Goal: Task Accomplishment & Management: Use online tool/utility

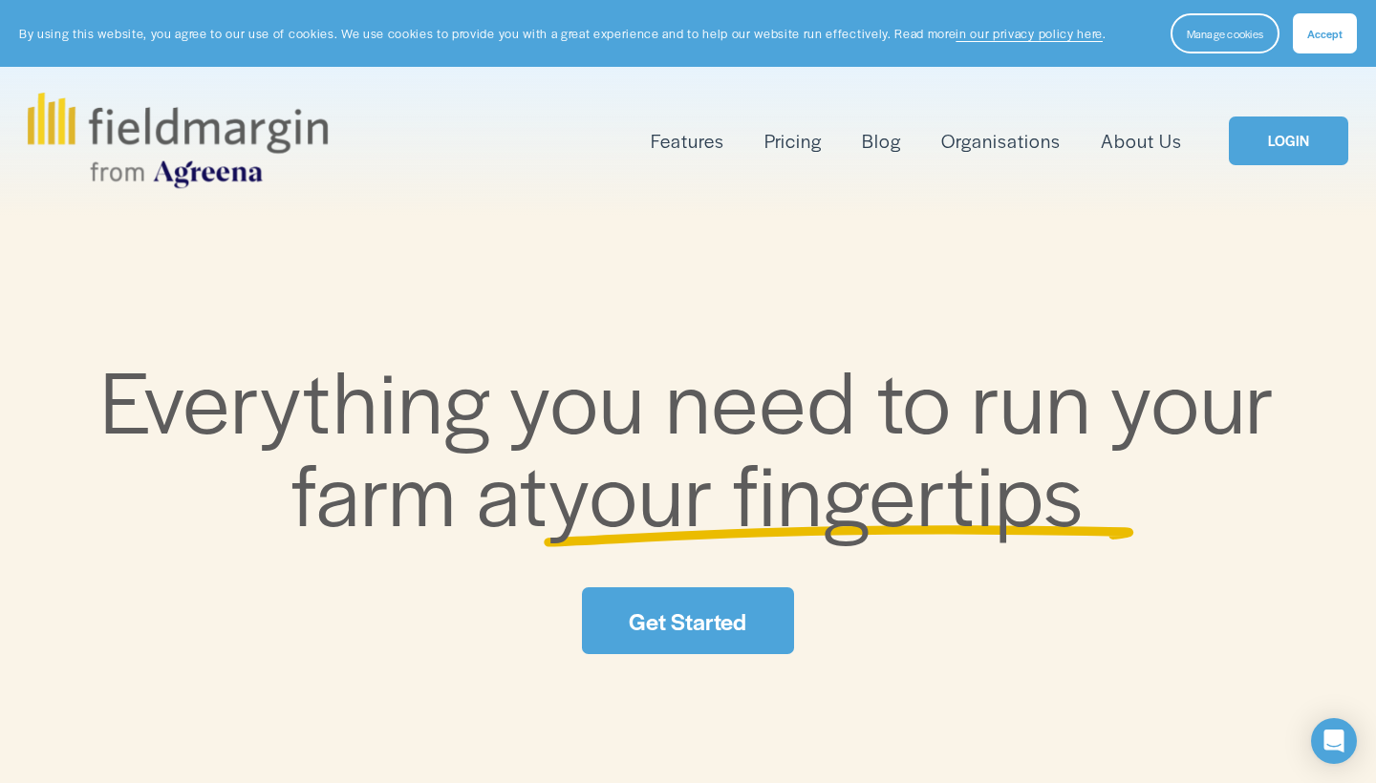
click at [694, 629] on link "Get Started" at bounding box center [687, 620] width 211 height 67
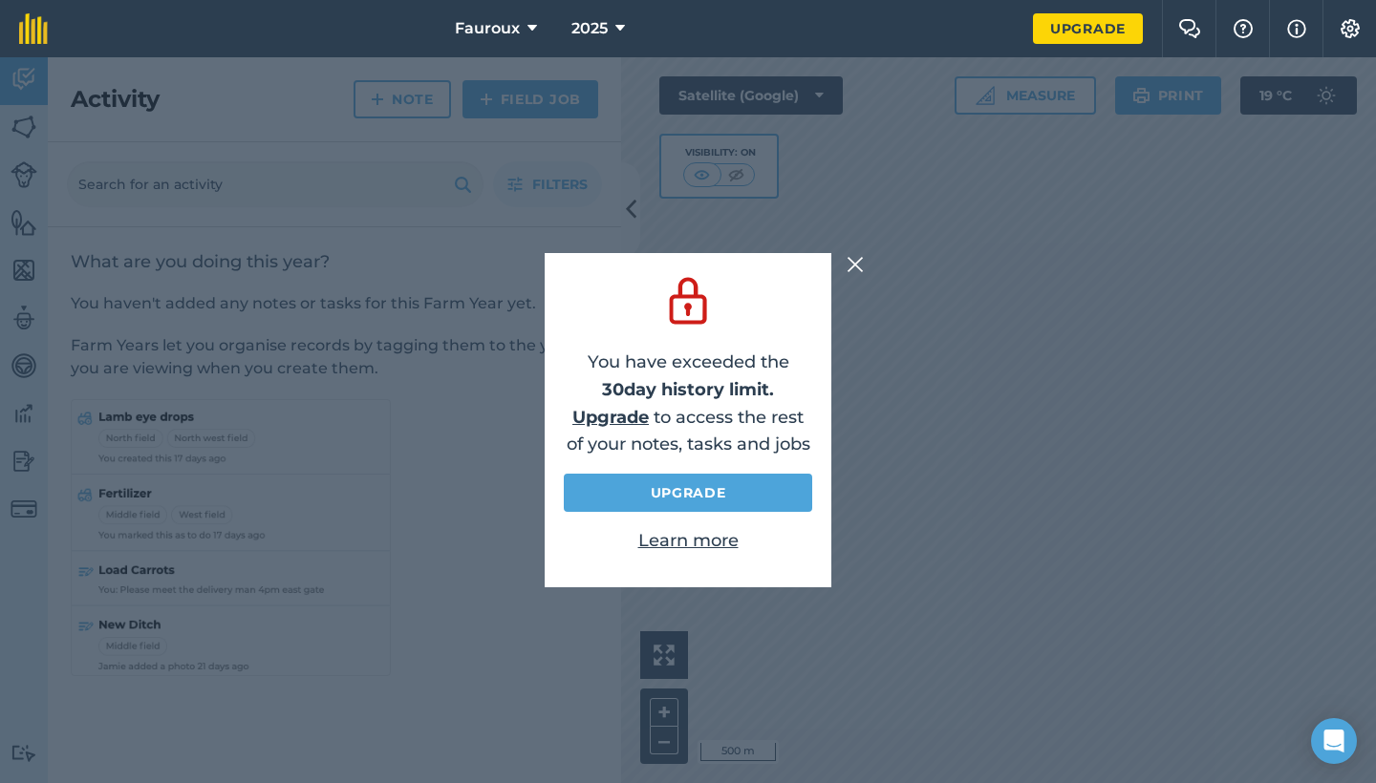
click at [855, 270] on img at bounding box center [854, 264] width 17 height 23
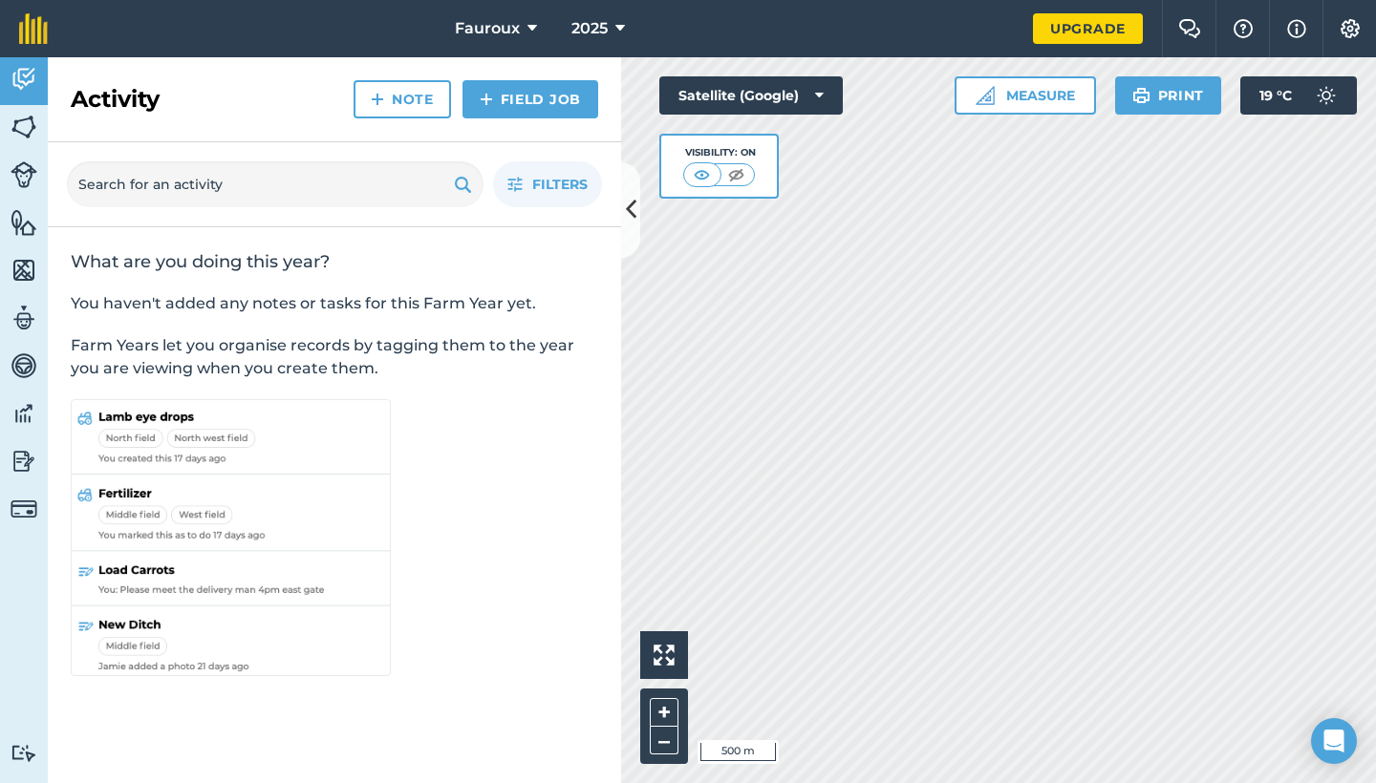
click at [629, 233] on button at bounding box center [630, 210] width 19 height 96
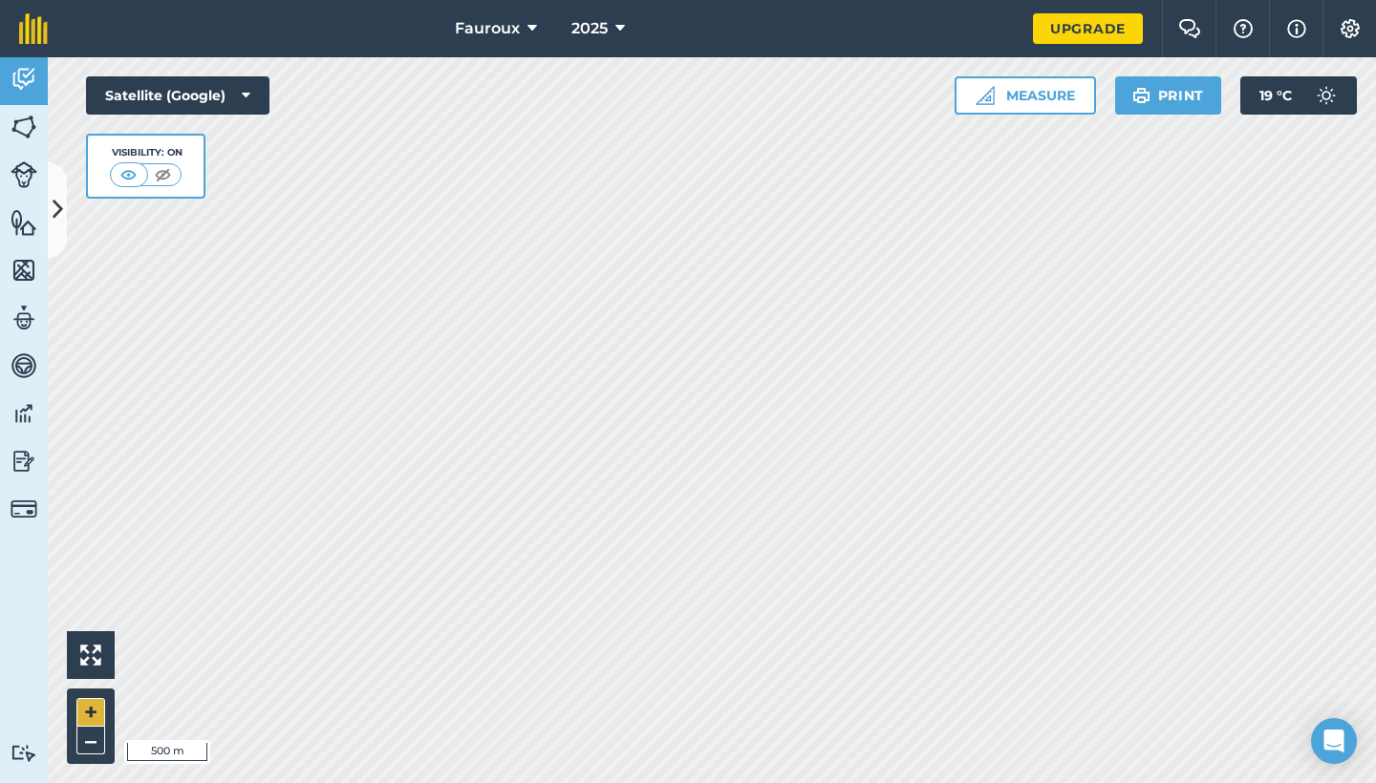
click at [83, 713] on button "+" at bounding box center [90, 712] width 29 height 29
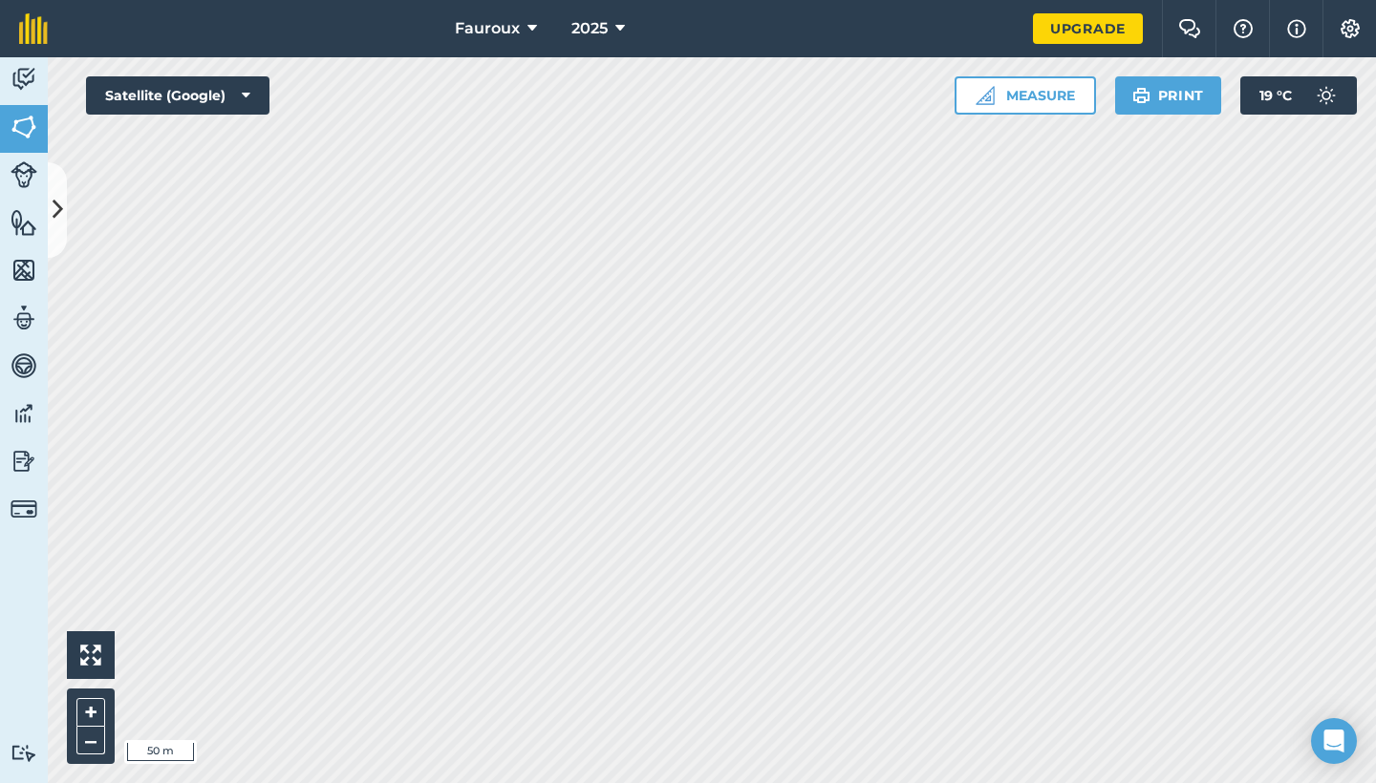
click at [53, 209] on icon at bounding box center [58, 209] width 11 height 33
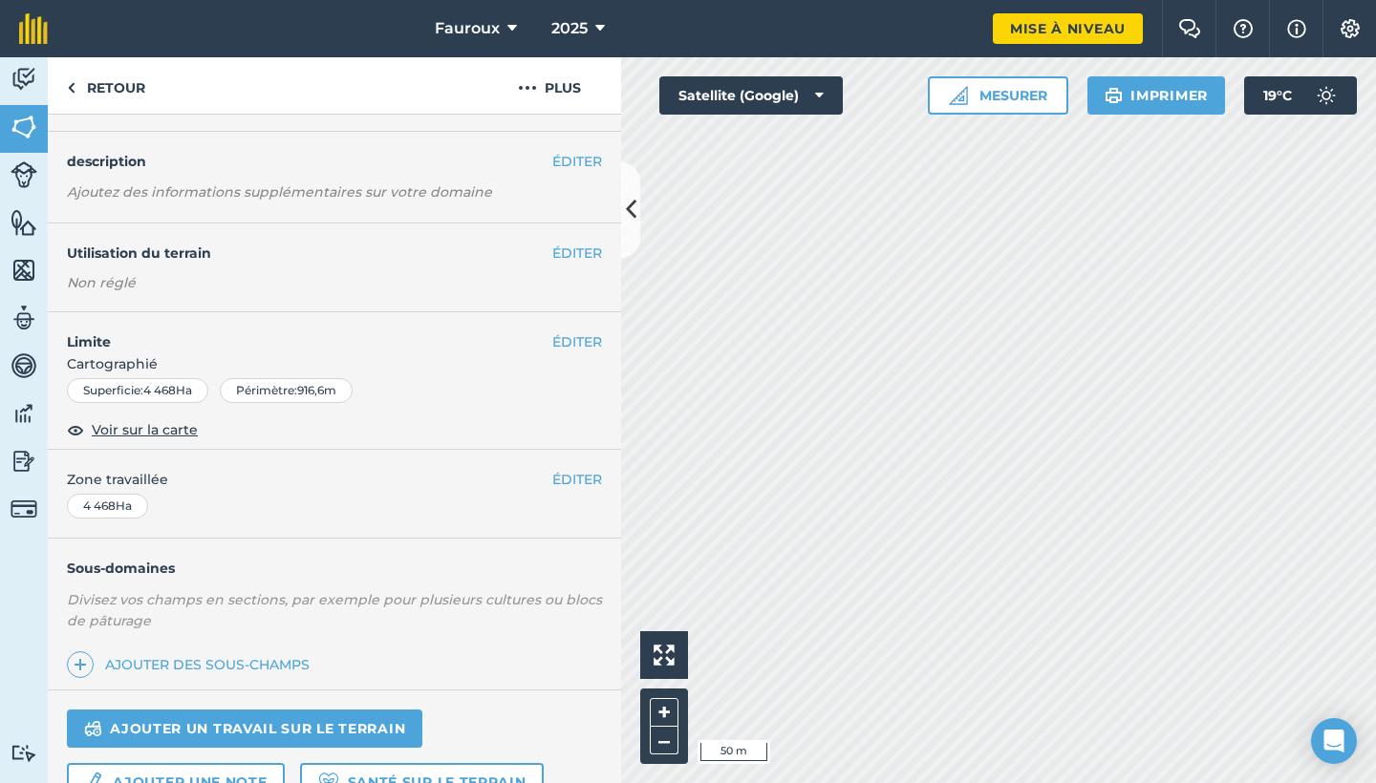
scroll to position [53, 0]
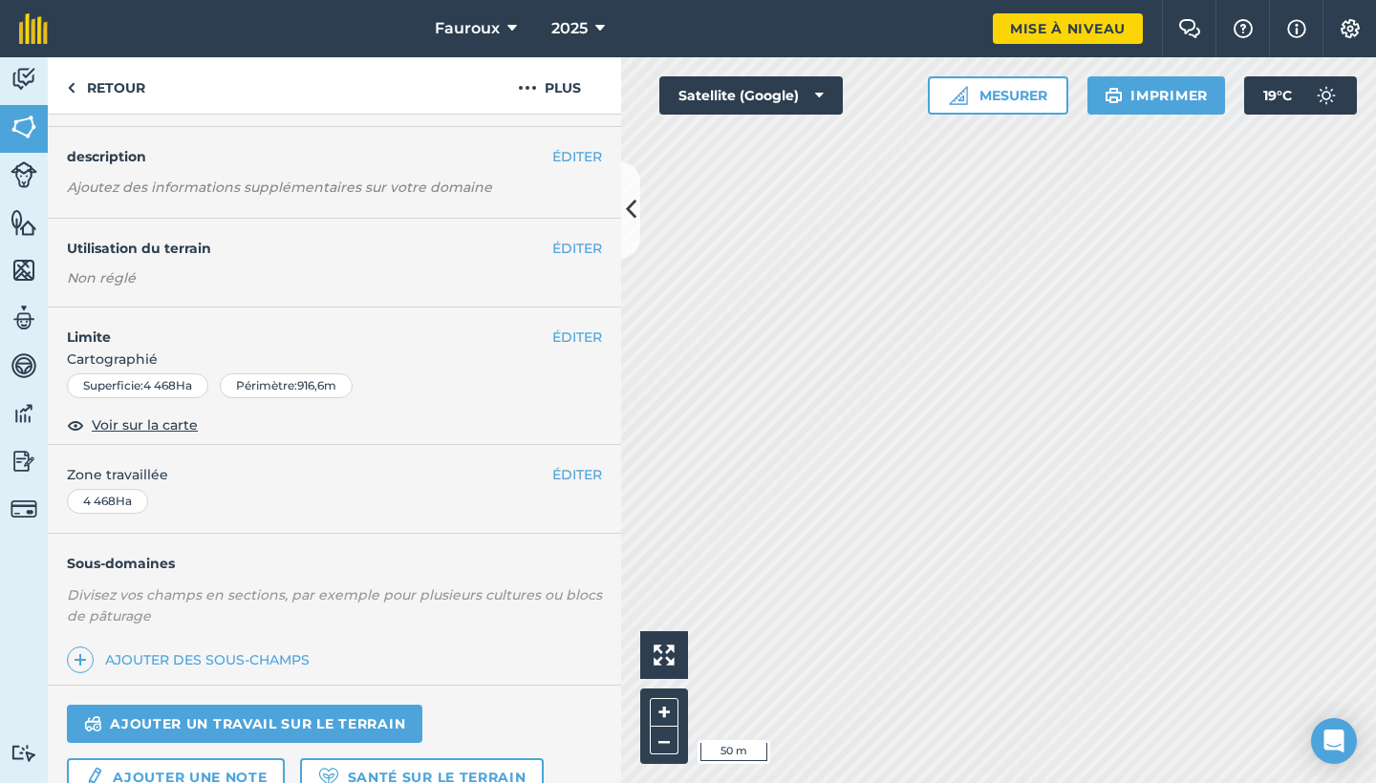
click at [293, 725] on link "AJOUTER UN TRAVAIL SUR LE TERRAIN" at bounding box center [244, 724] width 355 height 38
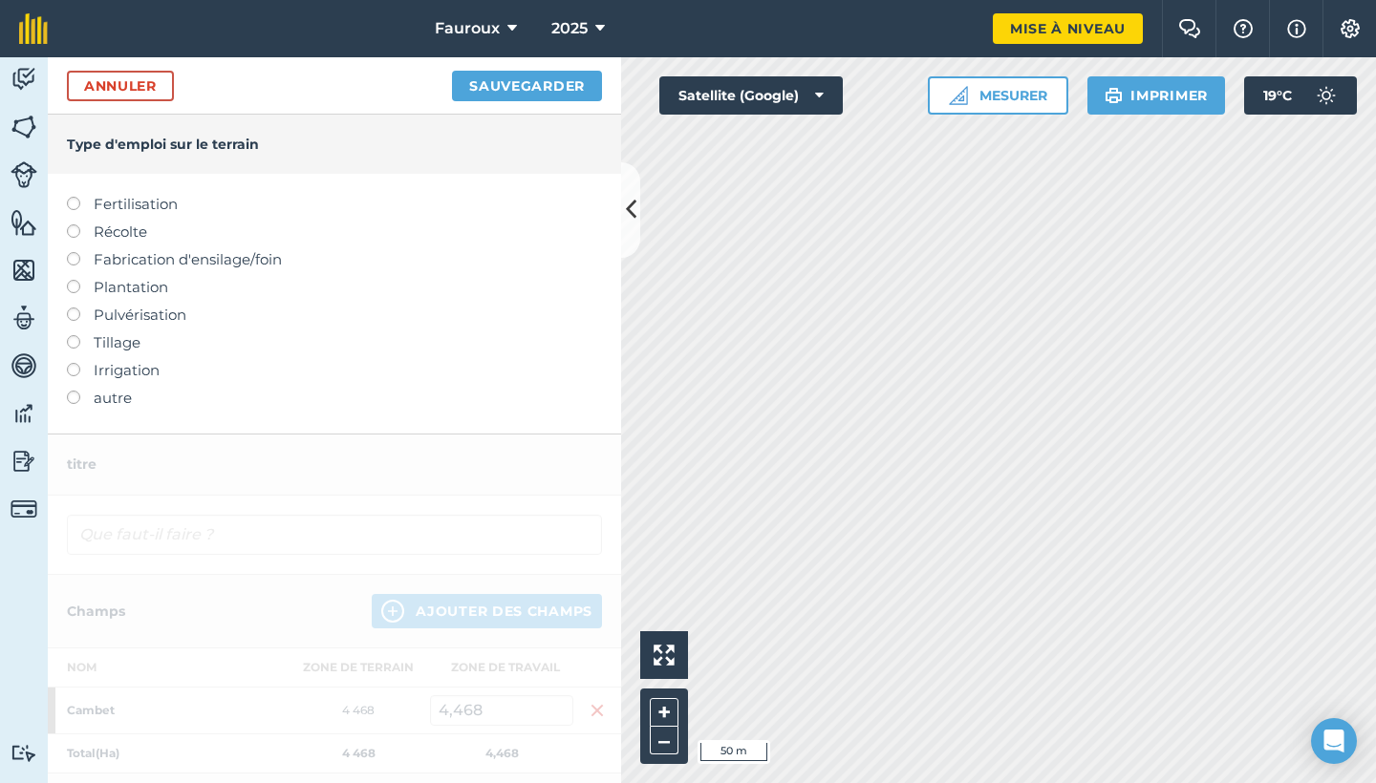
click at [75, 308] on label at bounding box center [80, 308] width 27 height 0
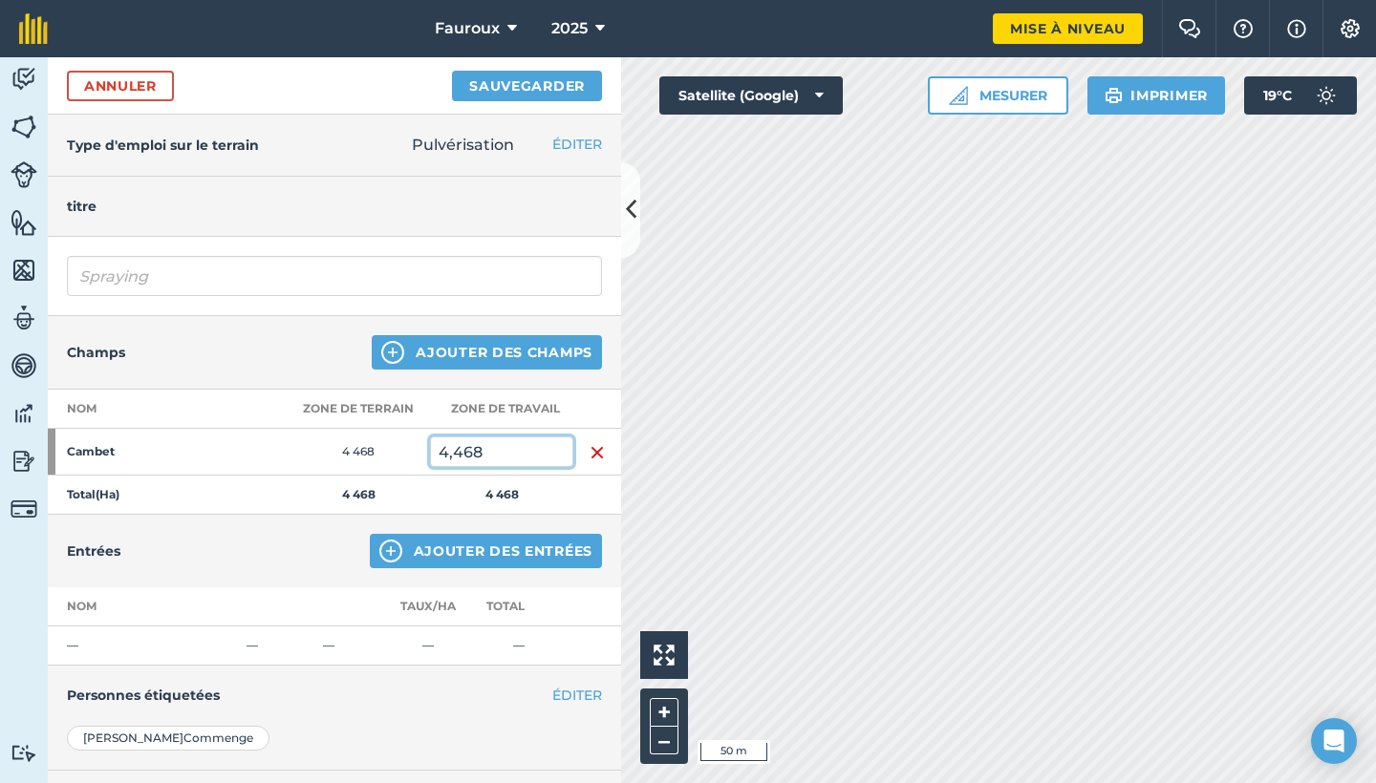
click at [515, 450] on input "4,468" at bounding box center [501, 452] width 143 height 31
click at [399, 459] on td "4 468" at bounding box center [358, 452] width 143 height 47
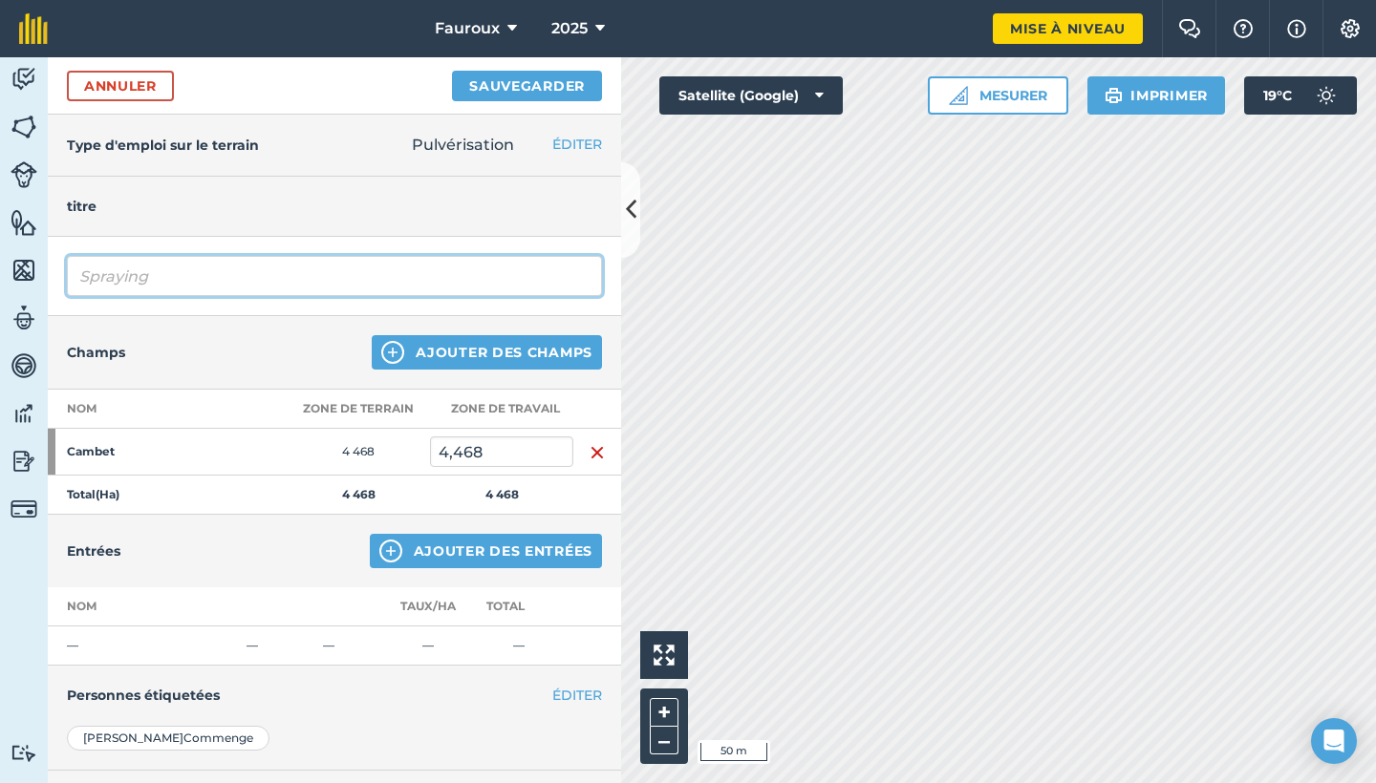
click at [282, 266] on input "Spraying" at bounding box center [334, 276] width 535 height 40
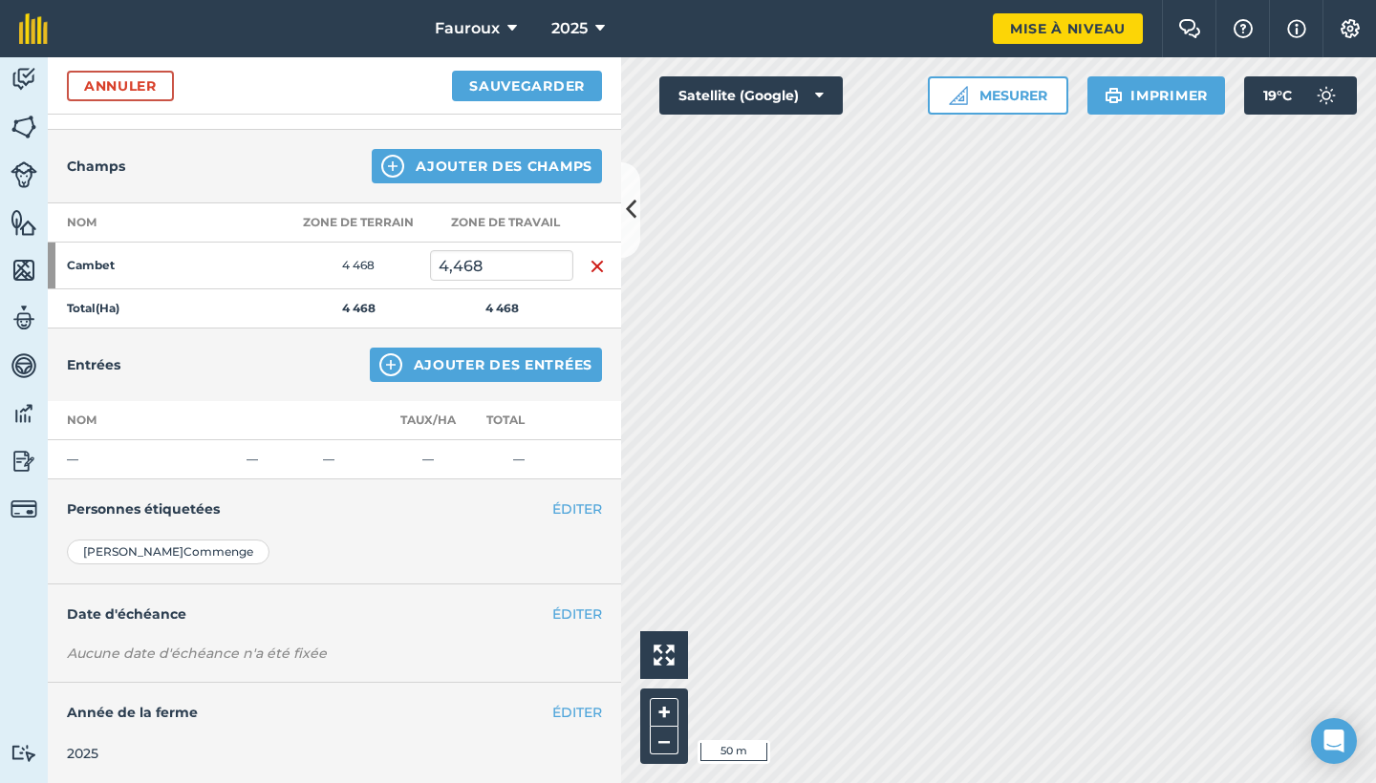
scroll to position [185, 0]
type input "Insecticide Spraying"
click at [70, 462] on td "—" at bounding box center [143, 460] width 191 height 39
click at [395, 370] on img at bounding box center [390, 365] width 23 height 23
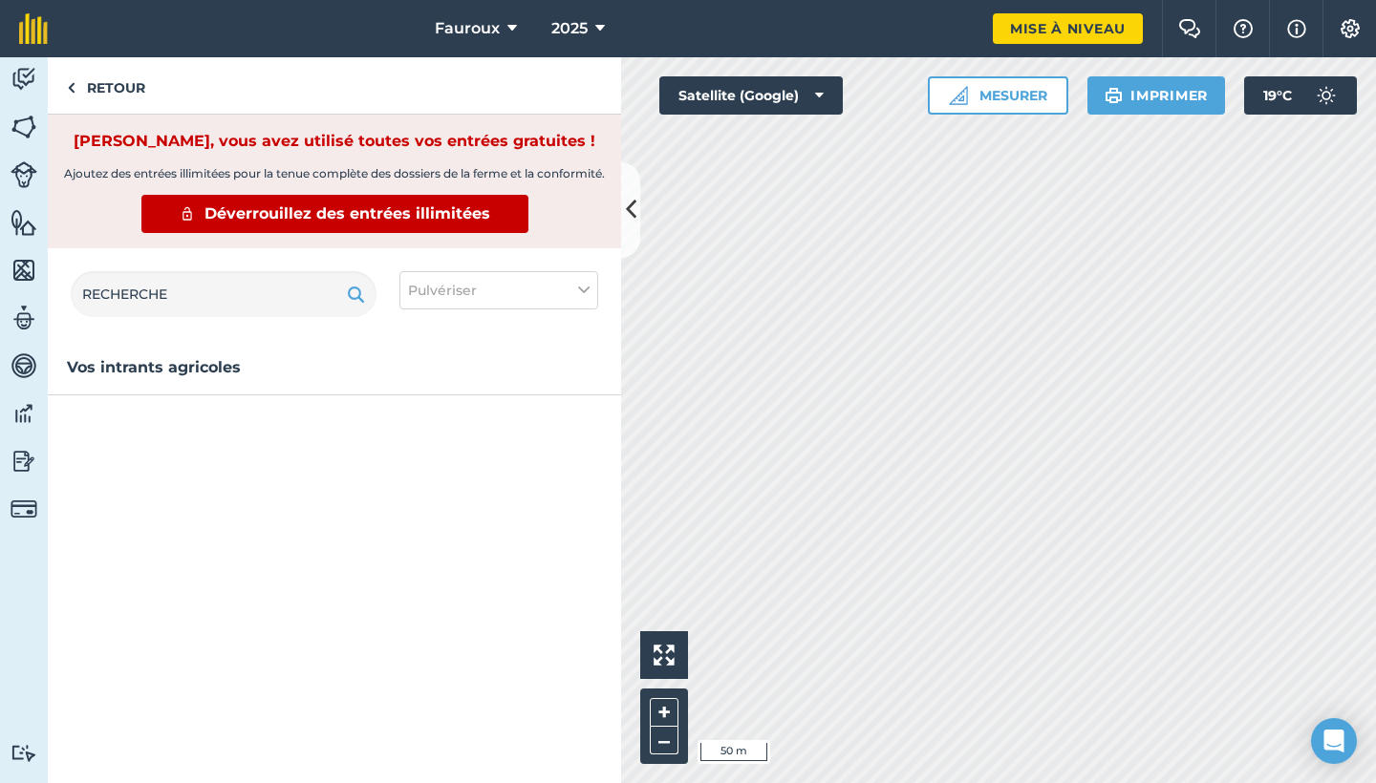
click at [440, 301] on span "Pulvériser" at bounding box center [442, 290] width 69 height 21
click at [471, 309] on button "Pulvériser" at bounding box center [498, 290] width 199 height 38
click at [80, 87] on link "RETOUR" at bounding box center [106, 85] width 117 height 56
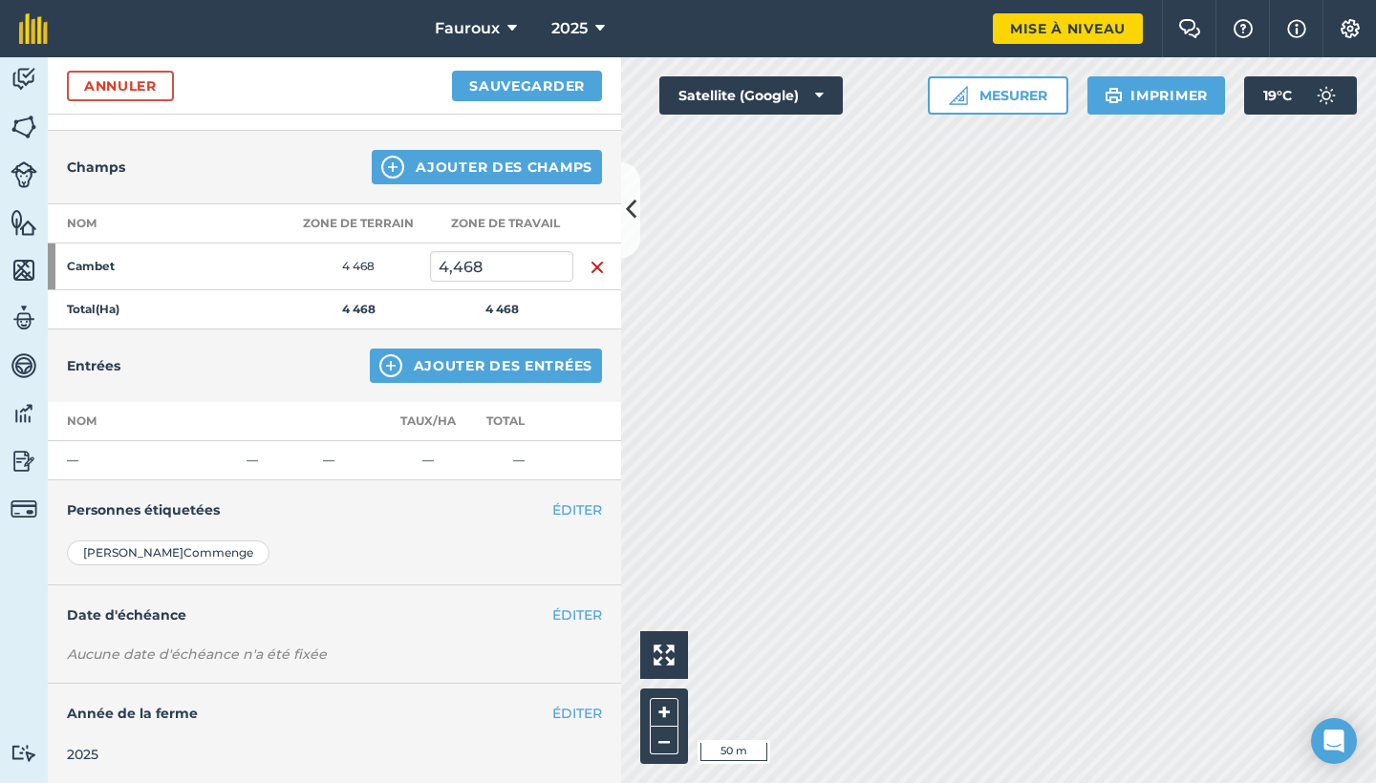
click at [129, 459] on td "—" at bounding box center [143, 460] width 191 height 39
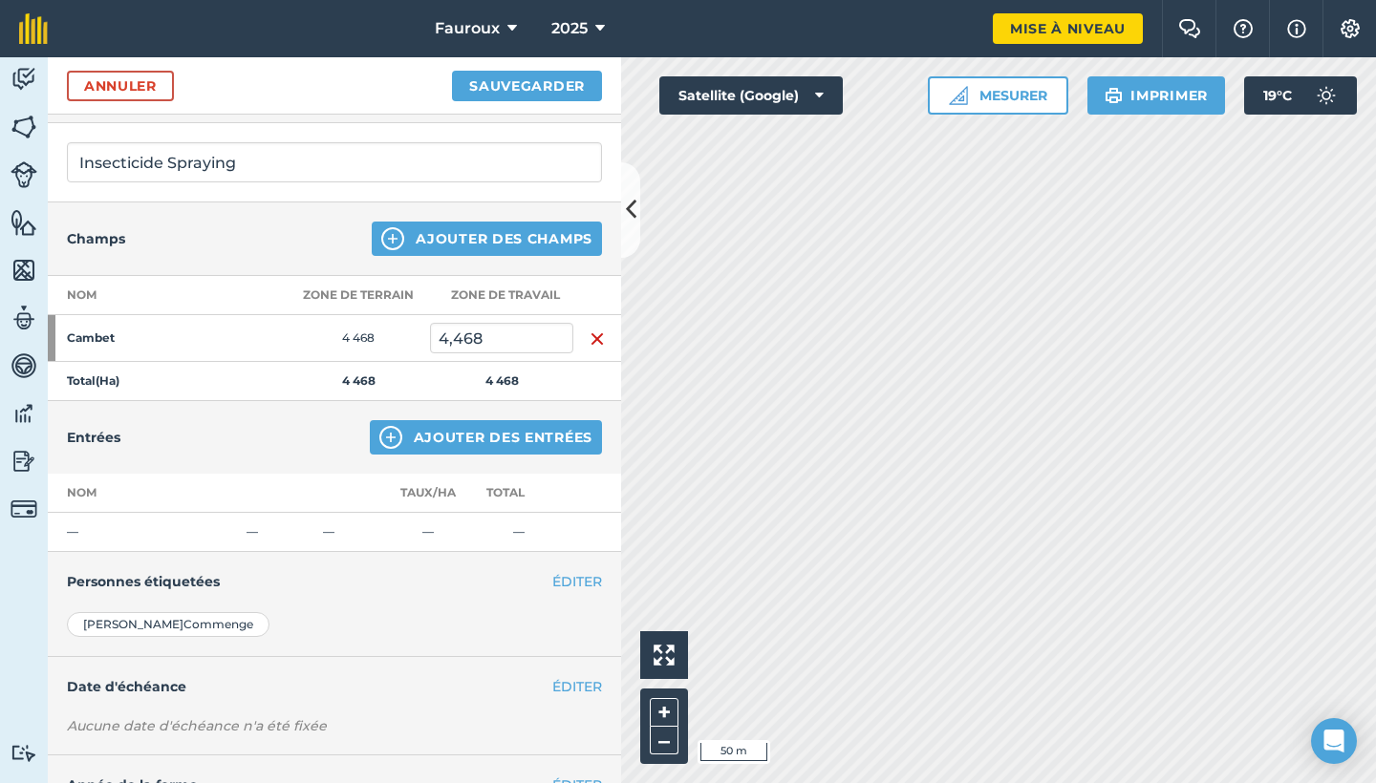
scroll to position [64, 0]
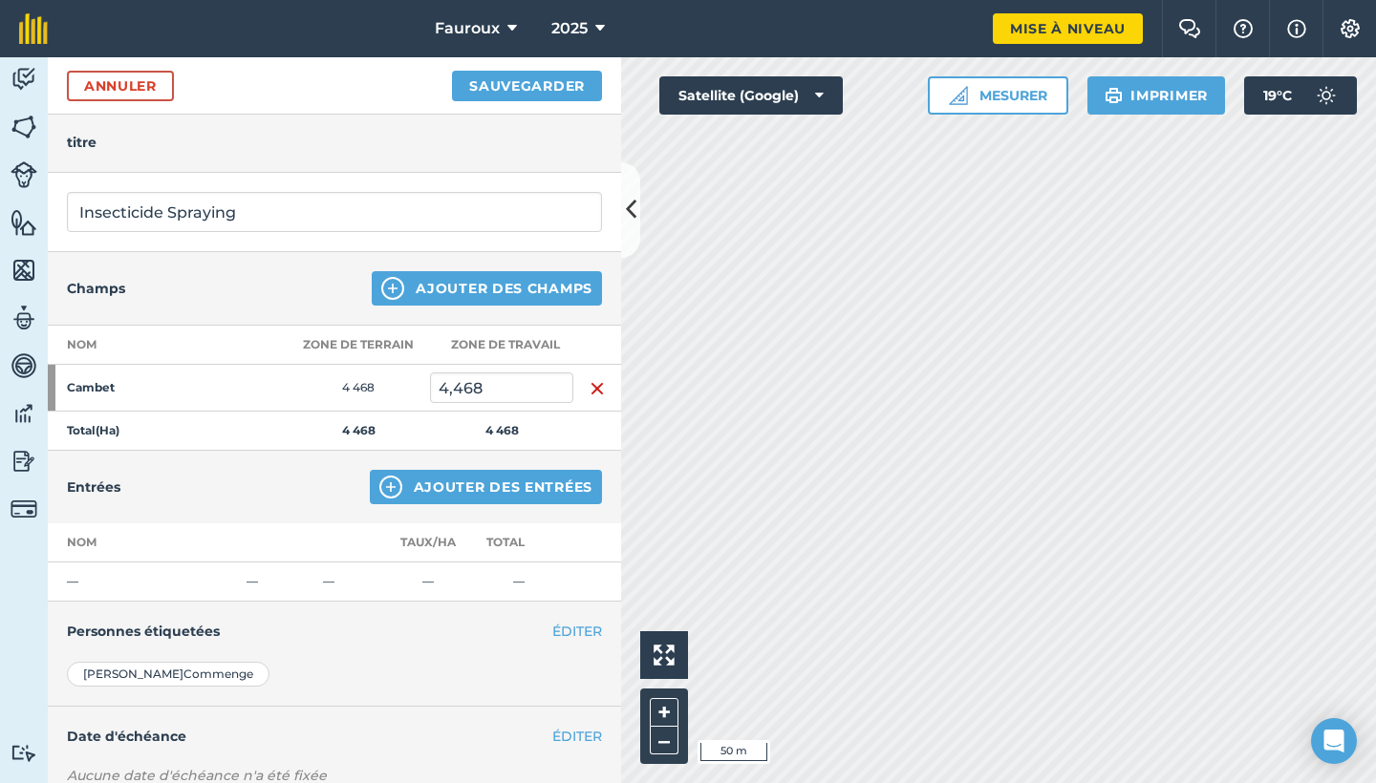
click at [428, 543] on th "TAUX/ HA" at bounding box center [428, 542] width 72 height 39
click at [428, 544] on th "TAUX/ HA" at bounding box center [428, 542] width 72 height 39
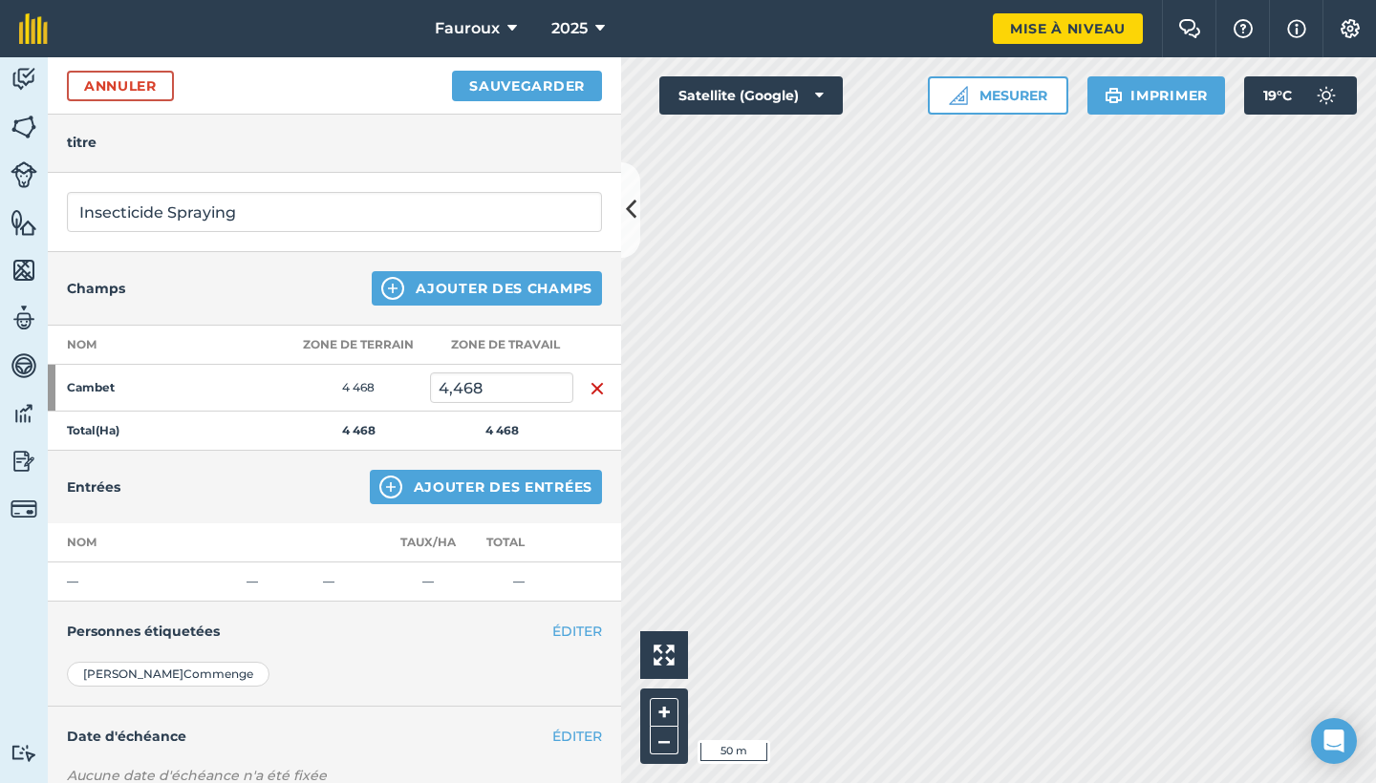
click at [418, 569] on td "—" at bounding box center [428, 582] width 72 height 39
click at [412, 584] on td "—" at bounding box center [428, 582] width 72 height 39
click at [411, 462] on div "Entrées AJOUTER DES ENTRÉES" at bounding box center [334, 487] width 573 height 73
click at [412, 469] on div "Entrées AJOUTER DES ENTRÉES" at bounding box center [334, 487] width 573 height 73
click at [412, 474] on button "AJOUTER DES ENTRÉES" at bounding box center [486, 487] width 232 height 34
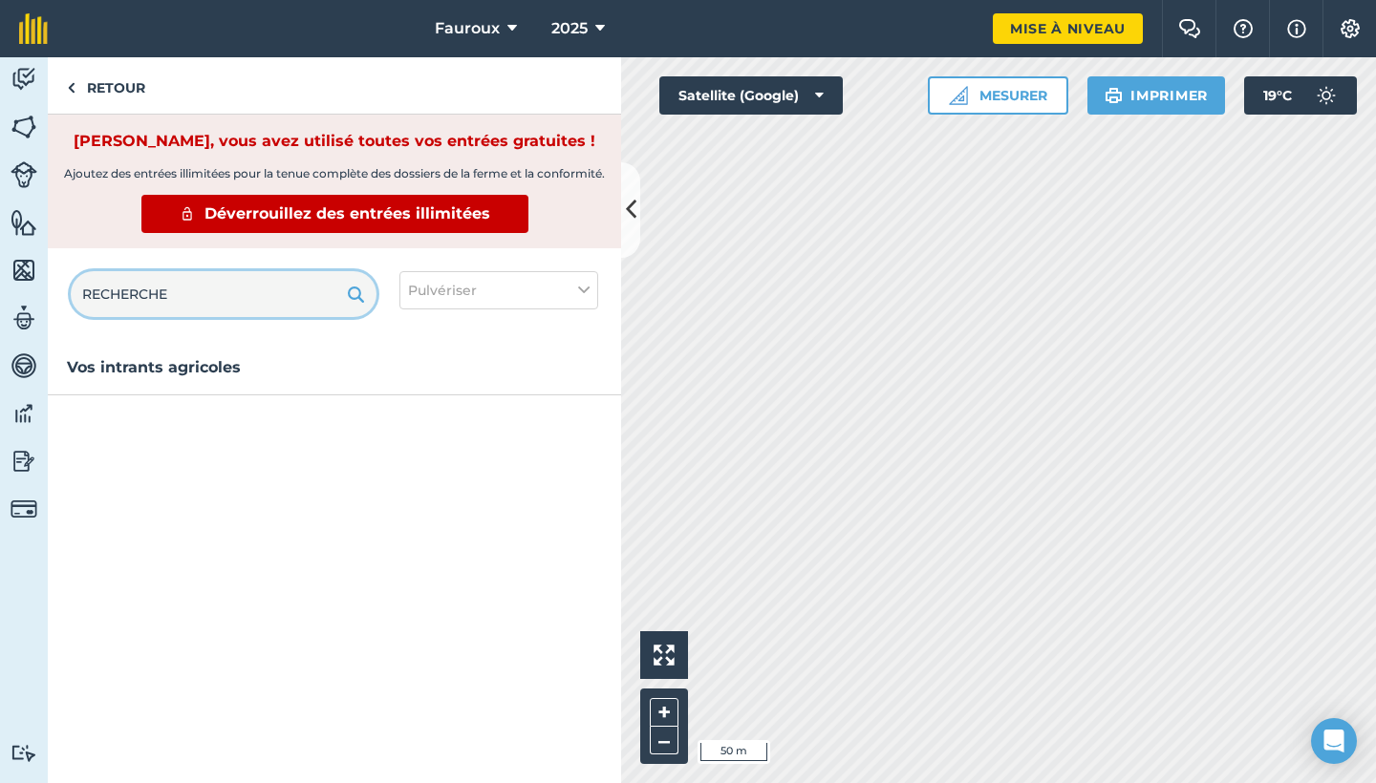
click at [308, 317] on input "text" at bounding box center [224, 294] width 306 height 46
click at [205, 380] on h3 "Vos intrants agricoles" at bounding box center [334, 367] width 573 height 25
click at [221, 317] on input "text" at bounding box center [224, 294] width 306 height 46
type input "Karathe"
click at [279, 225] on span "Déverrouillez des entrées illimitées" at bounding box center [347, 214] width 286 height 23
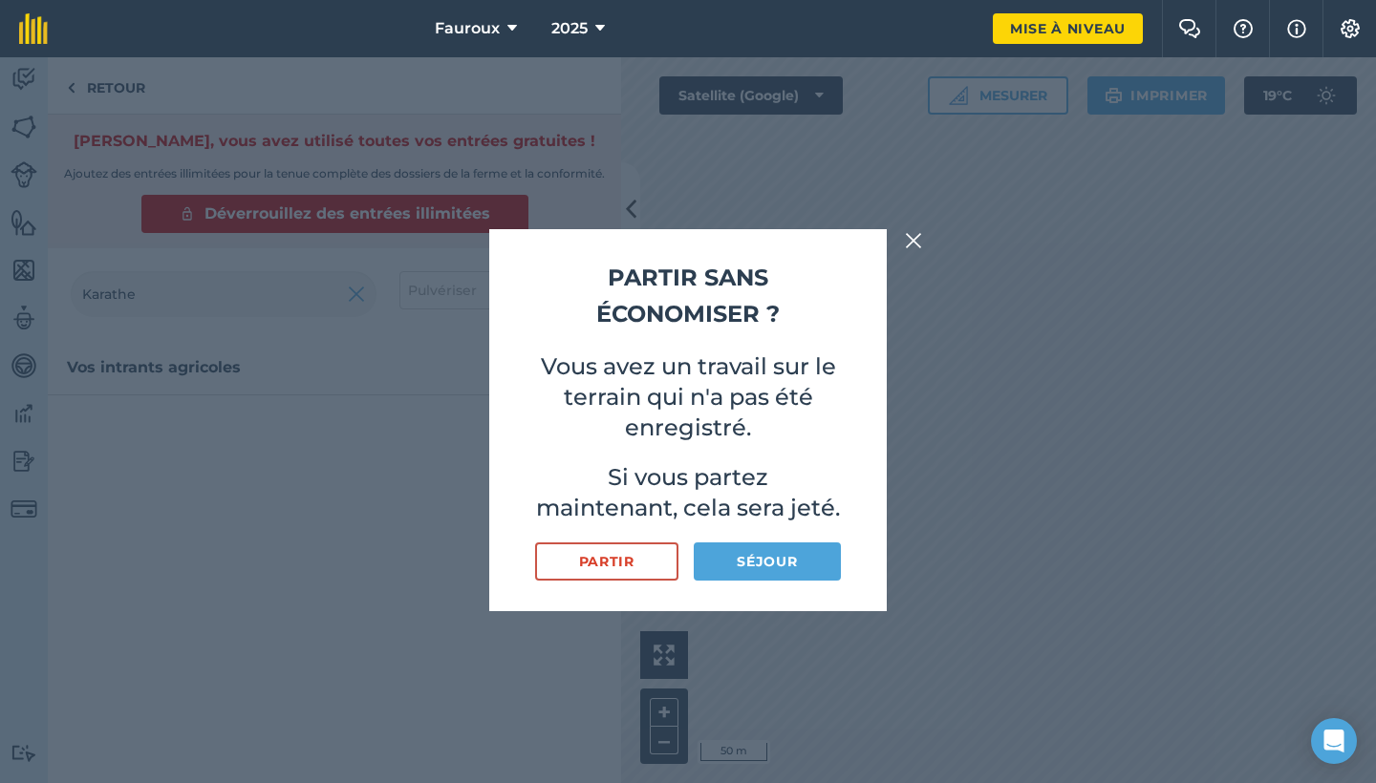
click at [645, 565] on button "PARTIR" at bounding box center [606, 562] width 143 height 38
